Goal: Information Seeking & Learning: Find specific page/section

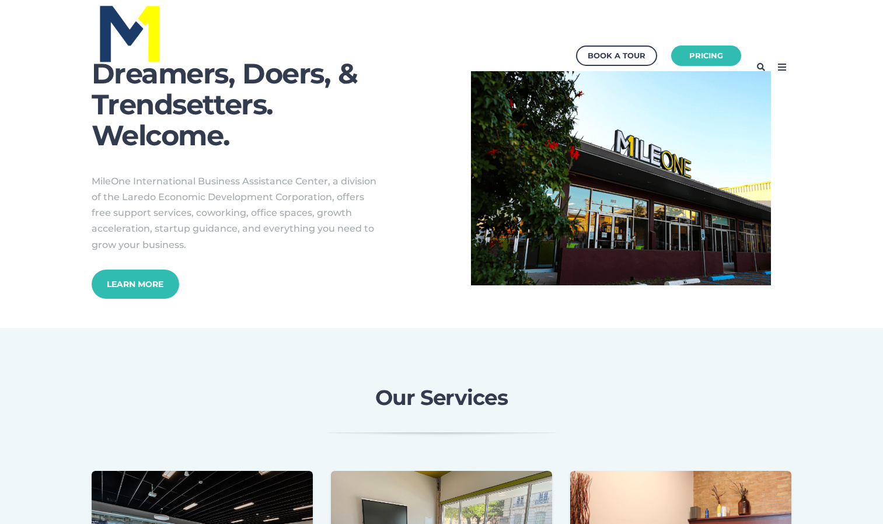
click at [761, 64] on icon at bounding box center [761, 67] width 19 height 19
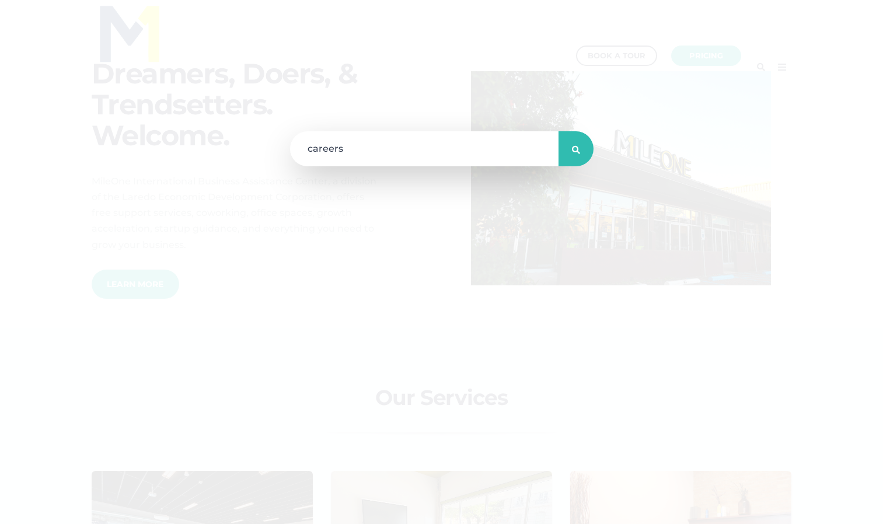
type input "careers"
click at [558, 131] on button "submit" at bounding box center [575, 148] width 35 height 35
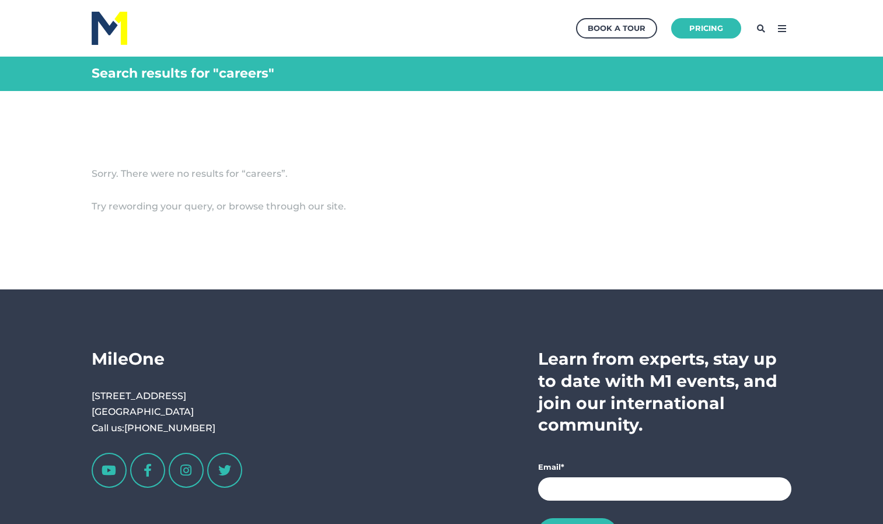
click at [761, 27] on icon at bounding box center [761, 28] width 19 height 19
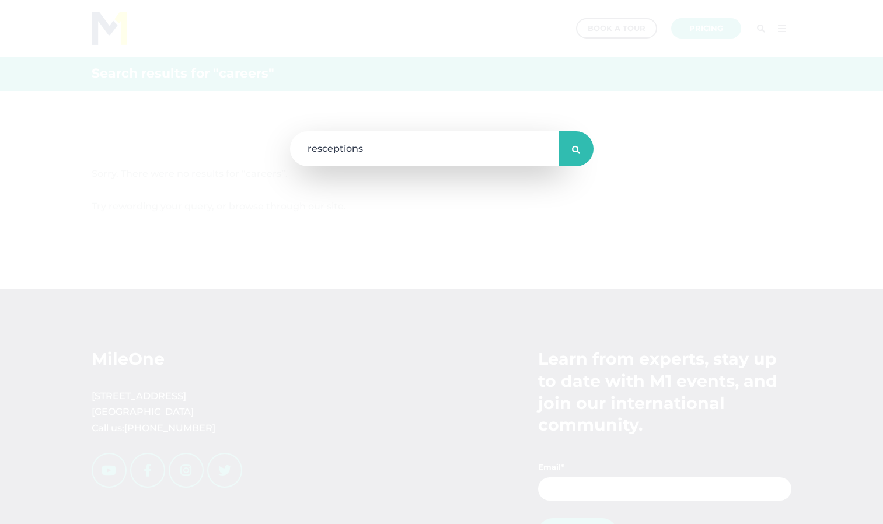
type input "resceptions"
click at [558, 131] on button "submit" at bounding box center [575, 148] width 35 height 35
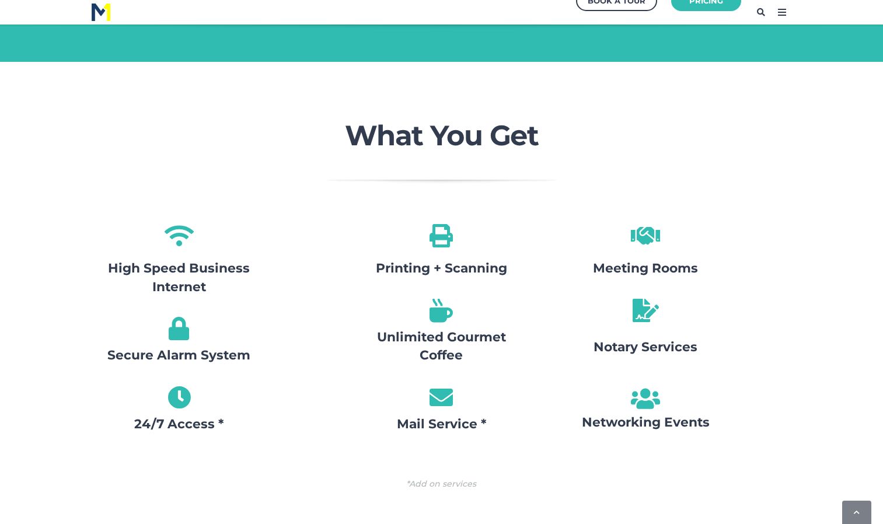
scroll to position [1255, 0]
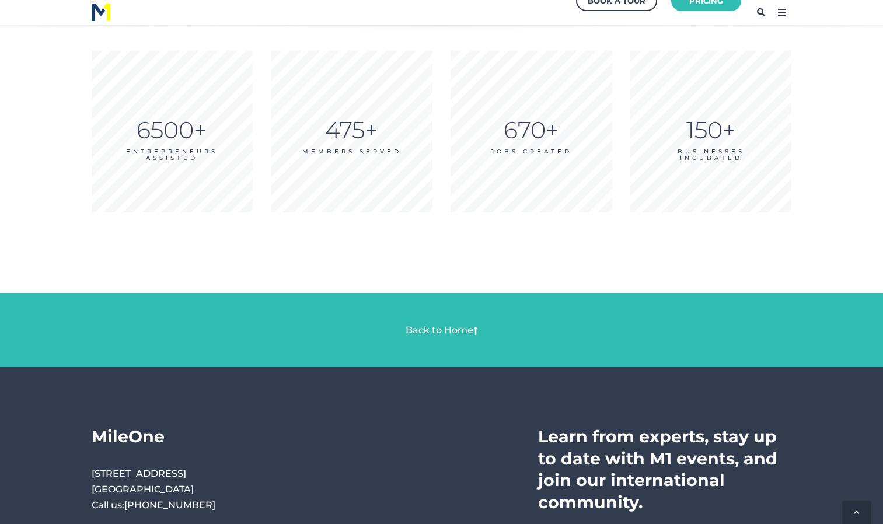
scroll to position [2203, 0]
